Goal: Find specific page/section: Find specific page/section

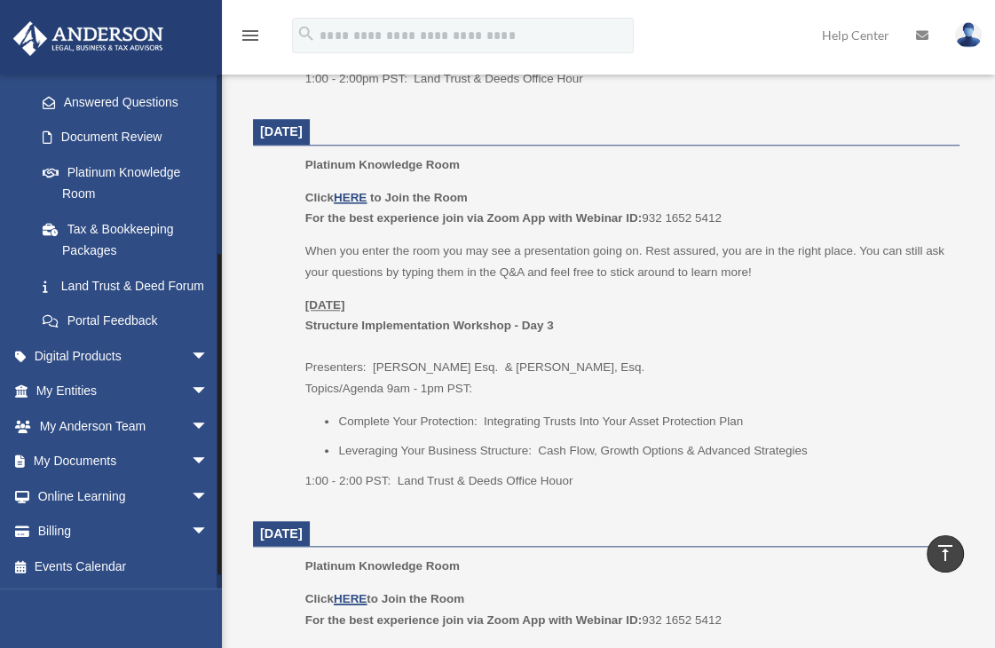
scroll to position [295, 0]
drag, startPoint x: 216, startPoint y: 297, endPoint x: 217, endPoint y: 519, distance: 221.8
click at [217, 519] on div at bounding box center [218, 331] width 5 height 515
click at [193, 352] on span "arrow_drop_down" at bounding box center [208, 356] width 35 height 36
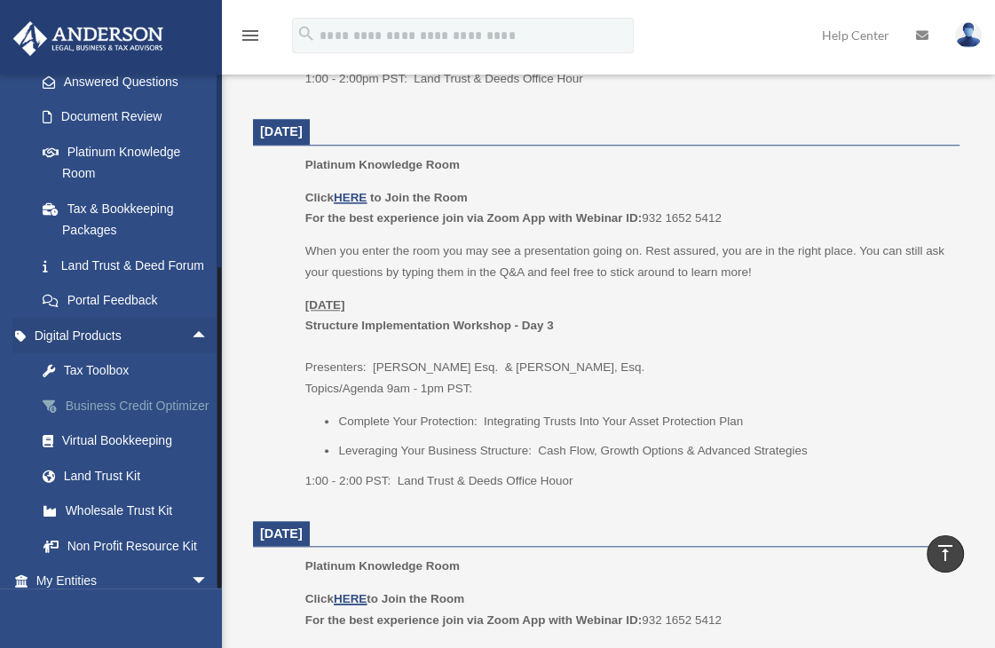
click at [189, 417] on div "Business Credit Optimizer" at bounding box center [137, 406] width 151 height 22
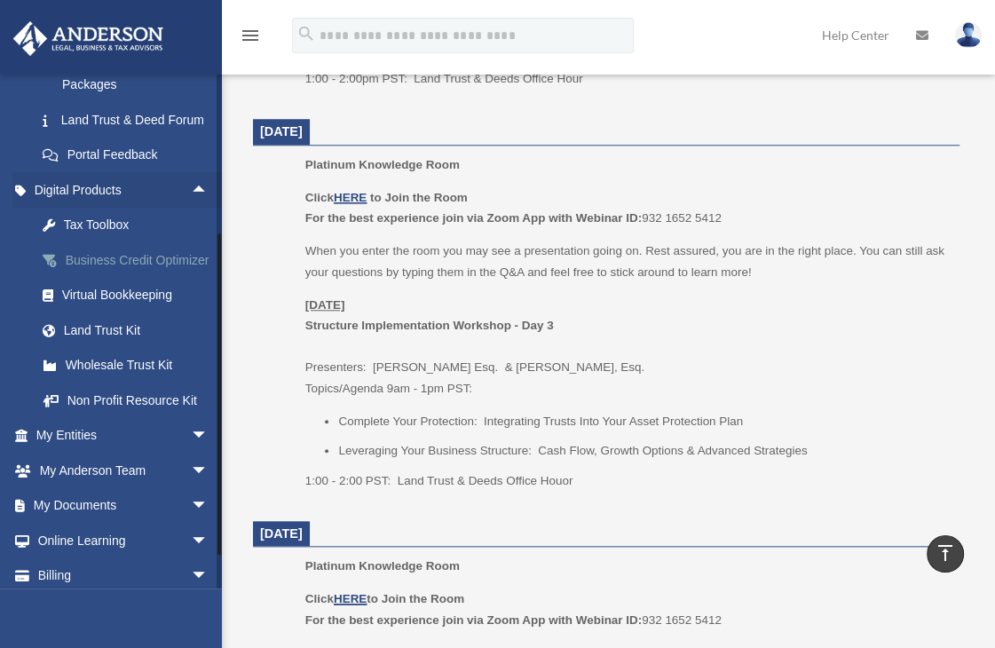
scroll to position [473, 0]
